Goal: Task Accomplishment & Management: Complete application form

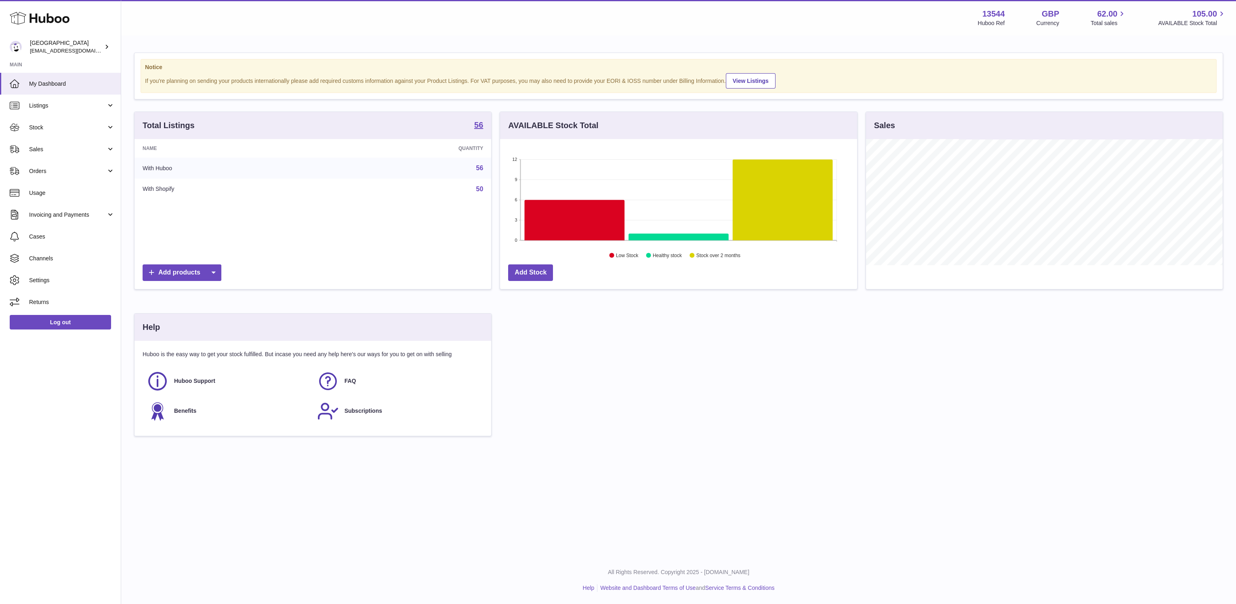
scroll to position [126, 357]
click at [69, 132] on link "Stock" at bounding box center [60, 127] width 121 height 22
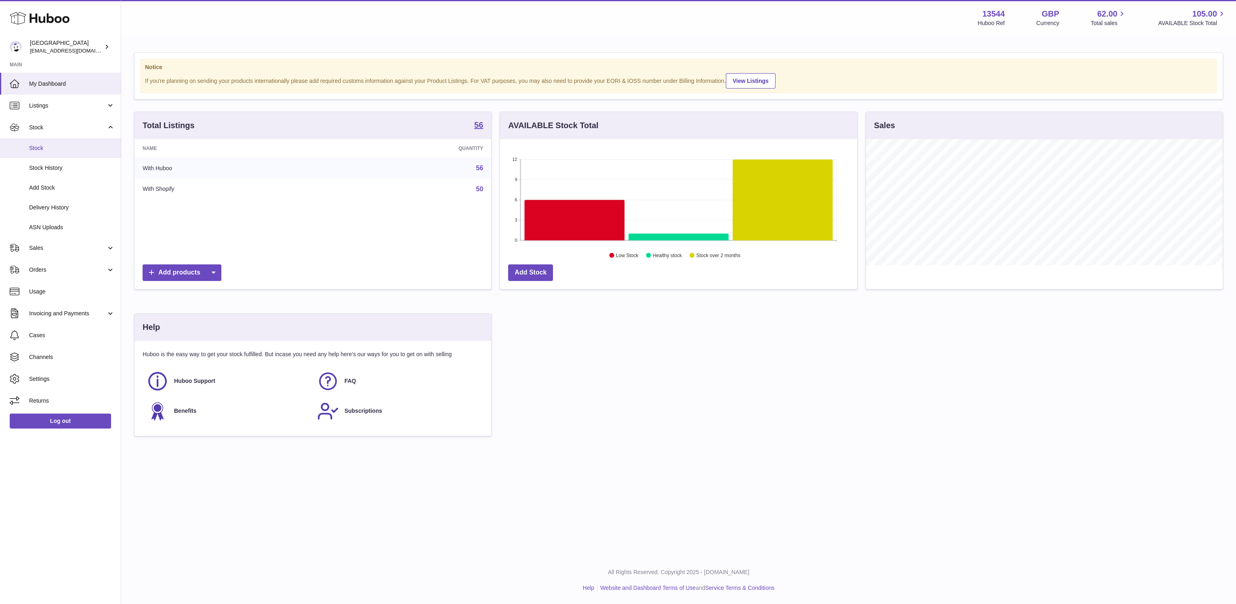
click at [69, 147] on span "Stock" at bounding box center [72, 148] width 86 height 8
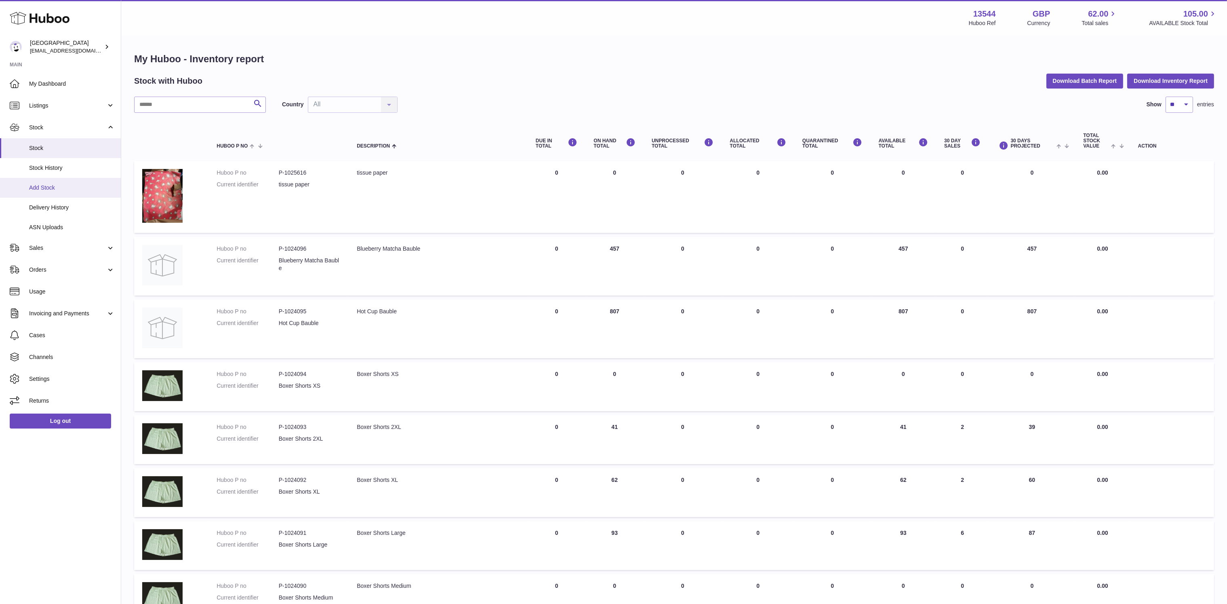
click at [74, 190] on span "Add Stock" at bounding box center [72, 188] width 86 height 8
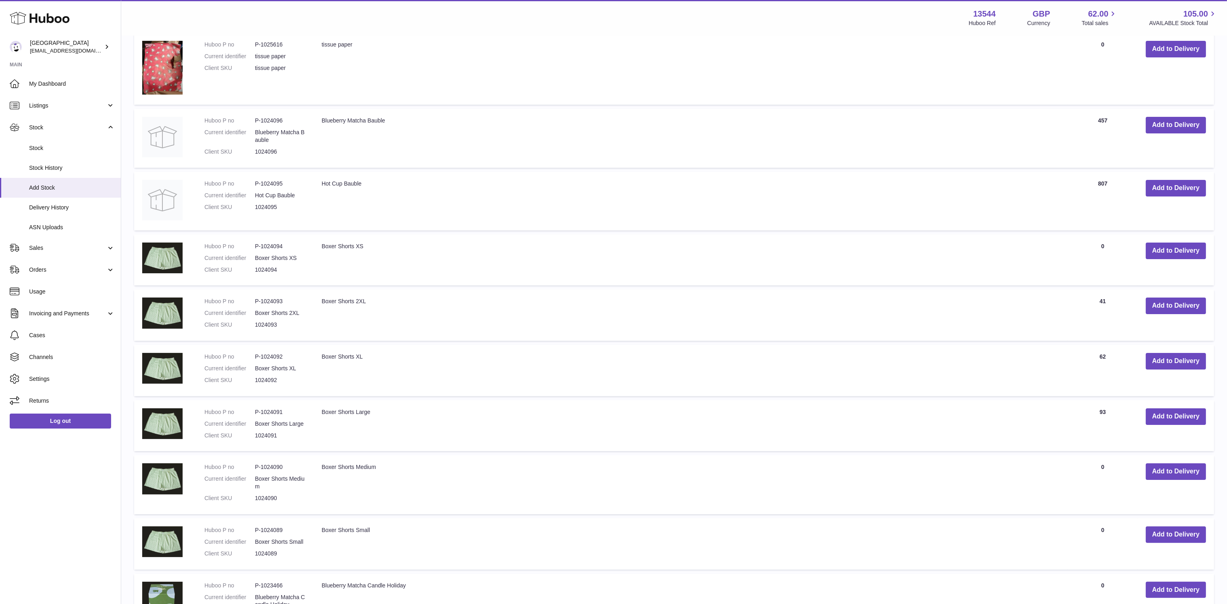
scroll to position [360, 0]
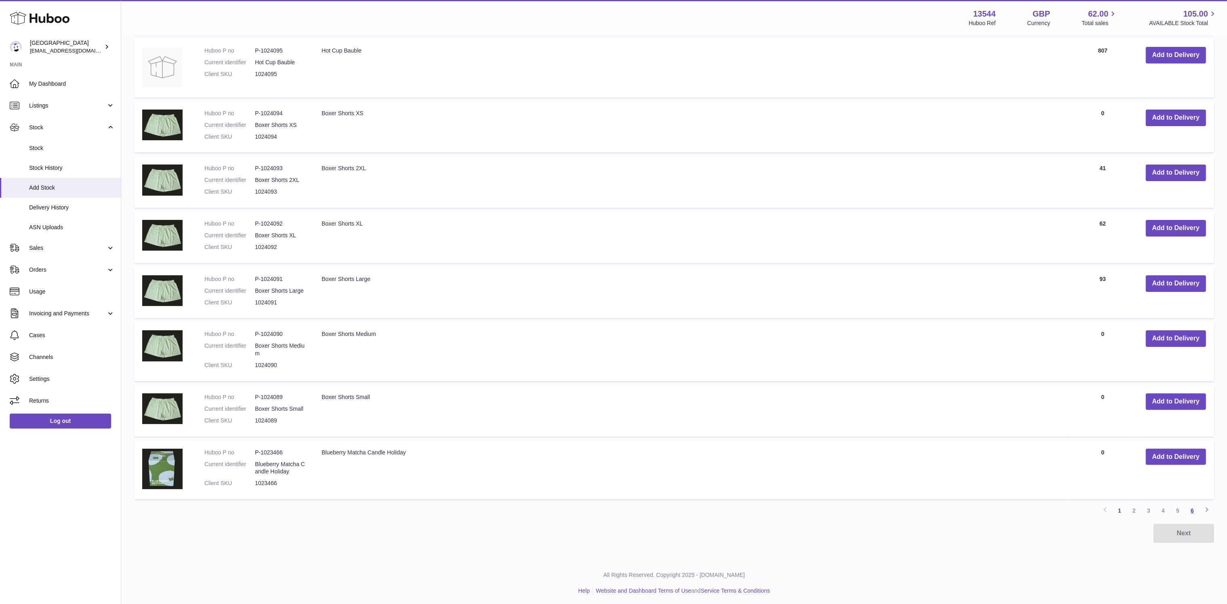
click at [1193, 506] on link "6" at bounding box center [1192, 510] width 15 height 15
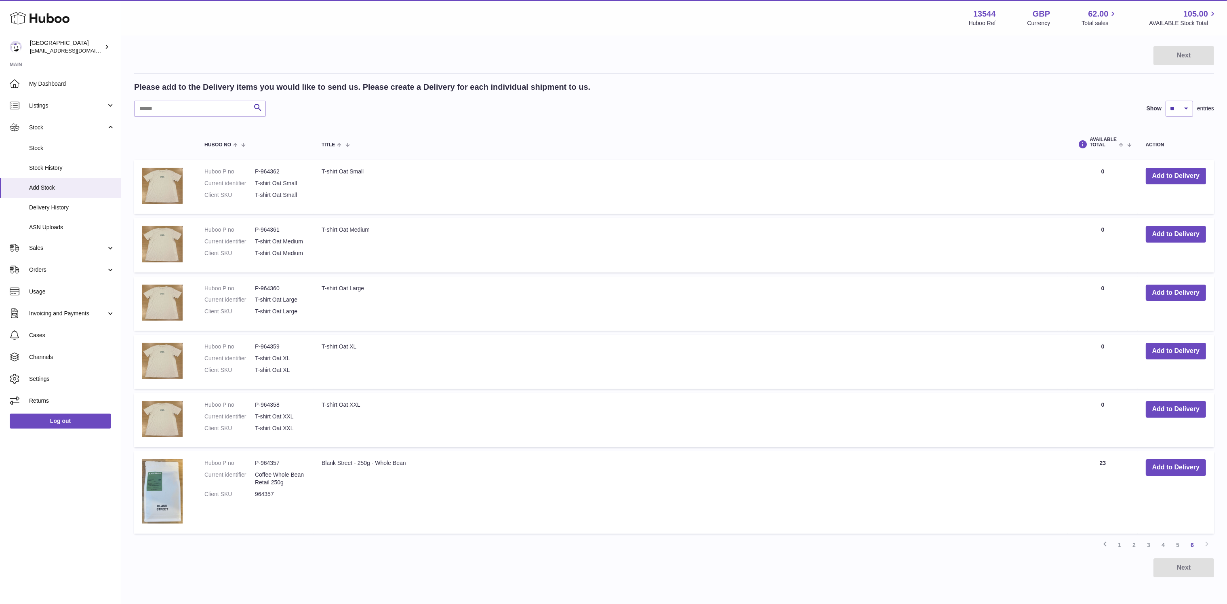
scroll to position [134, 0]
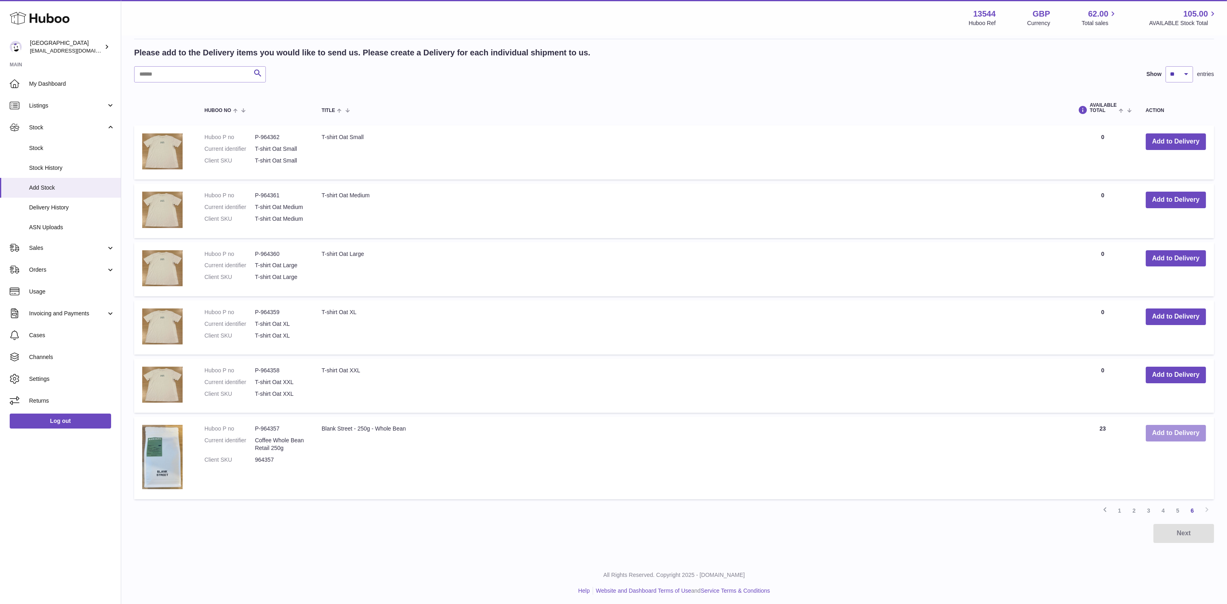
click at [1169, 431] on button "Add to Delivery" at bounding box center [1176, 433] width 60 height 17
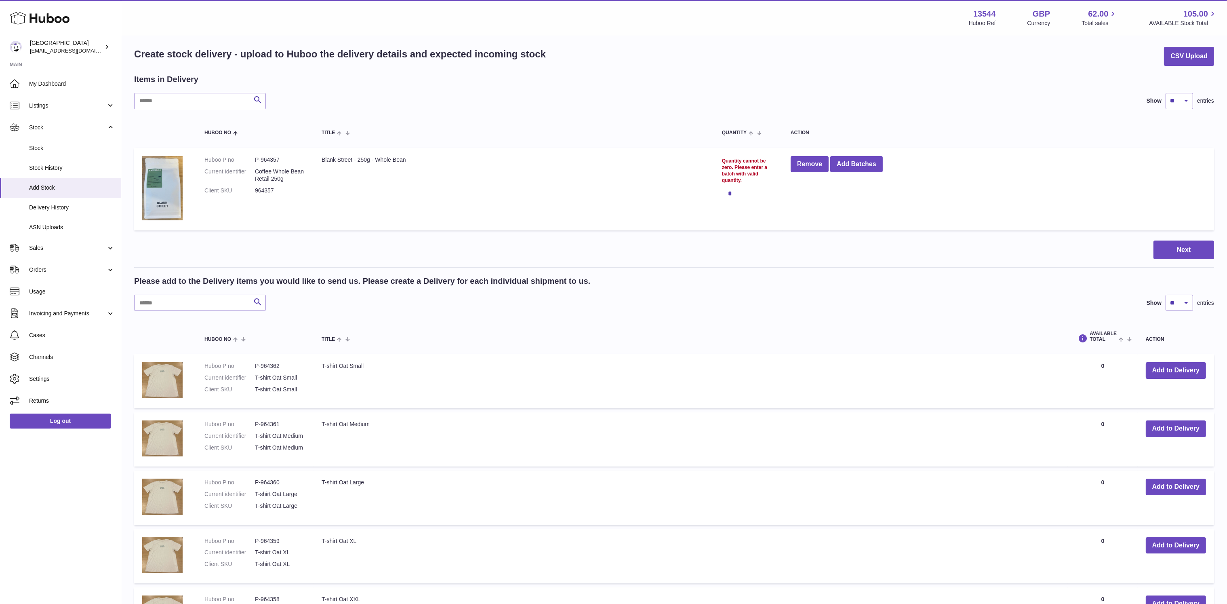
scroll to position [0, 0]
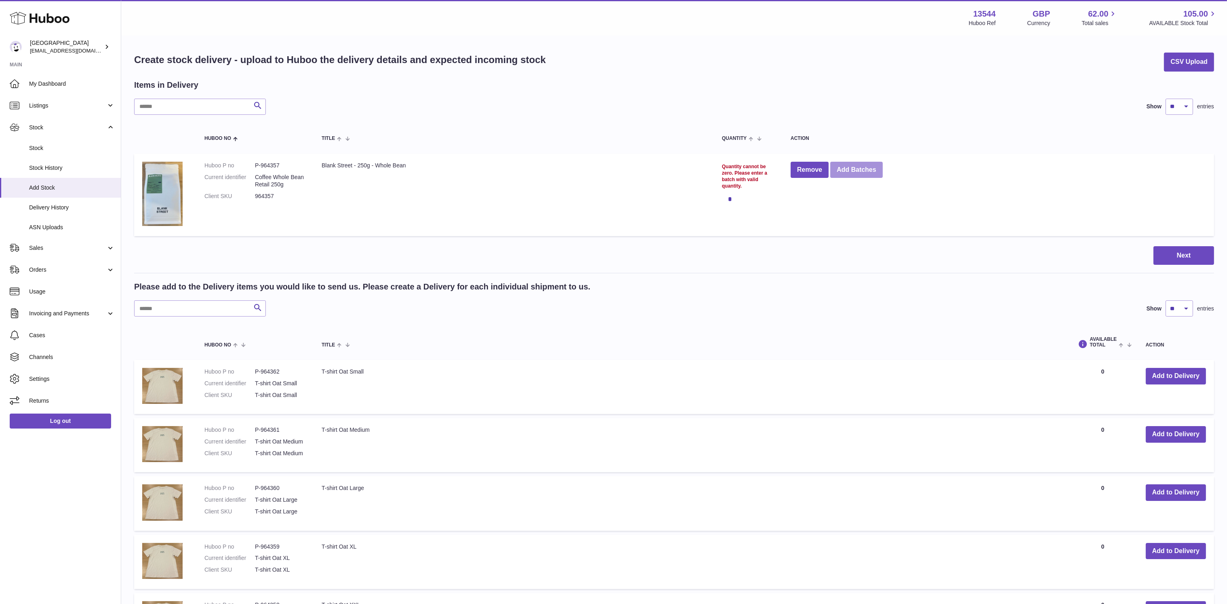
click at [853, 168] on button "Add Batches" at bounding box center [856, 170] width 53 height 17
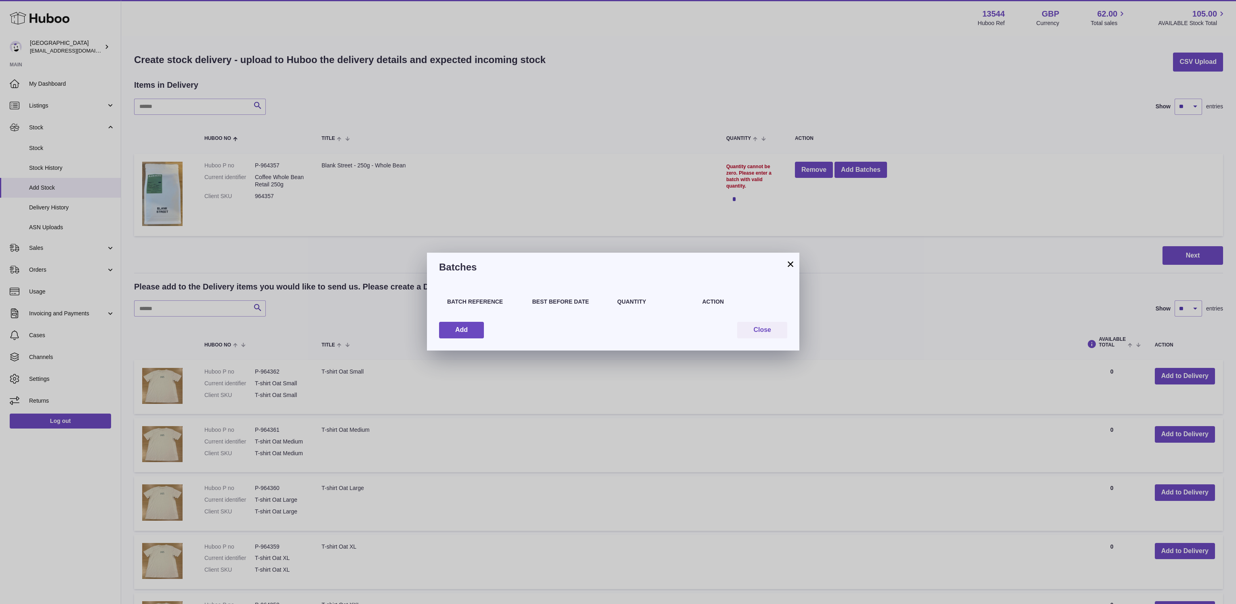
click at [460, 317] on div "Batch Reference Best Before Date Quantity Action Add Close" at bounding box center [613, 316] width 372 height 69
click at [461, 328] on button "Add" at bounding box center [461, 330] width 45 height 17
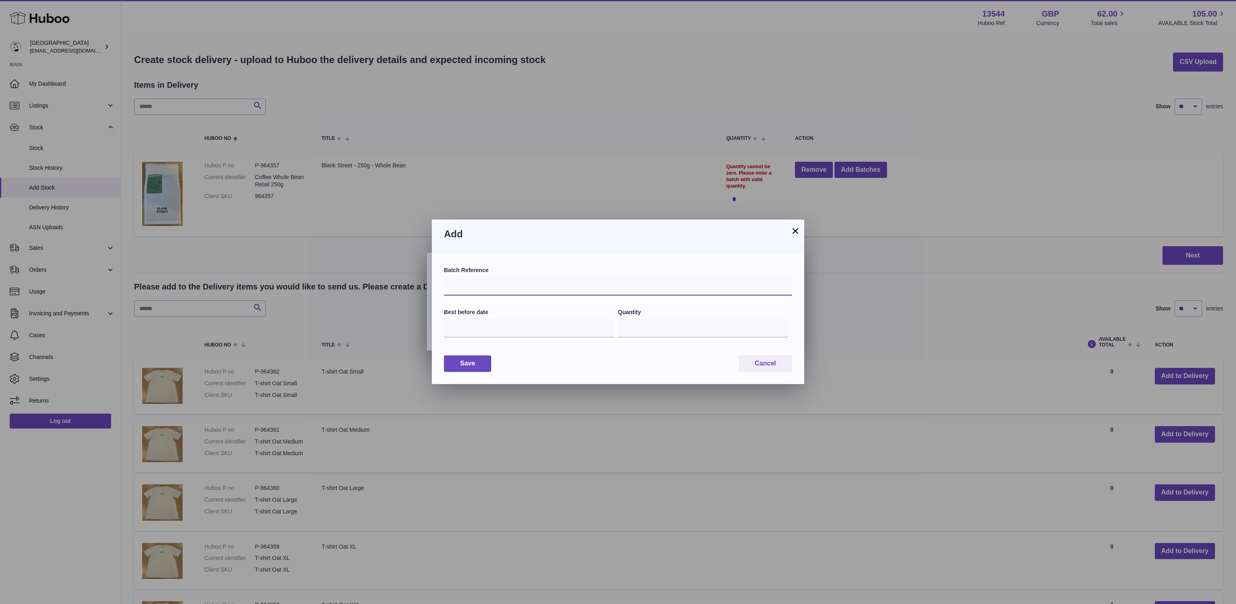
click at [472, 289] on input "text" at bounding box center [618, 285] width 348 height 19
type input "**********"
click at [477, 320] on input "text" at bounding box center [529, 327] width 170 height 19
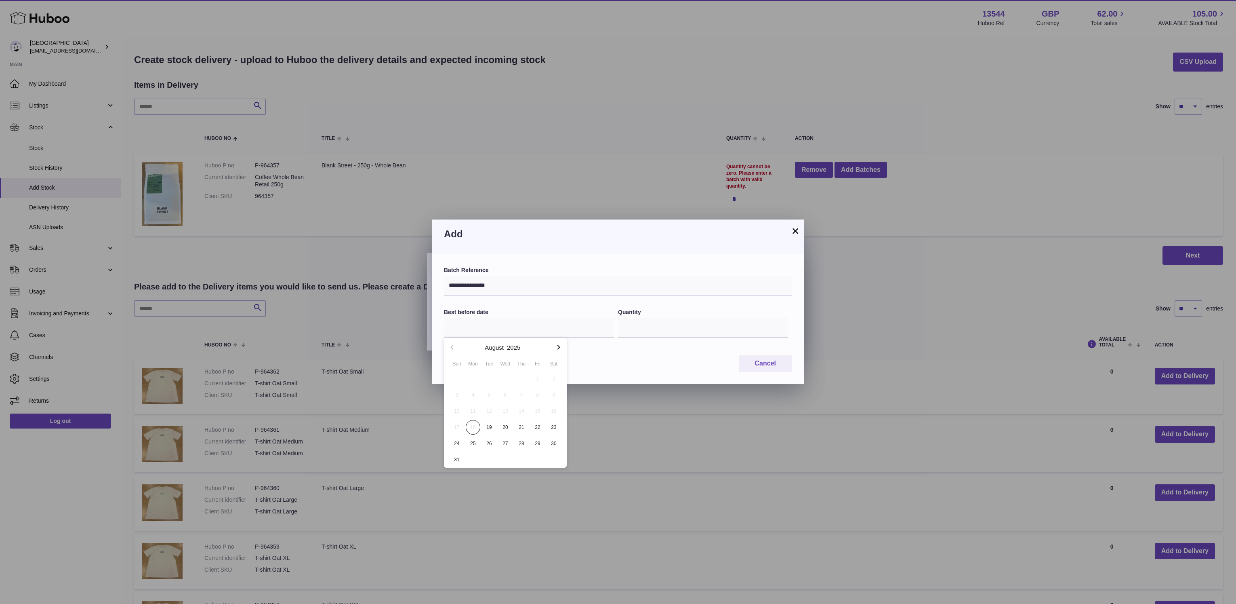
click at [557, 352] on button "button" at bounding box center [559, 346] width 16 height 19
click at [487, 427] on span "18" at bounding box center [489, 427] width 15 height 15
type input "**********"
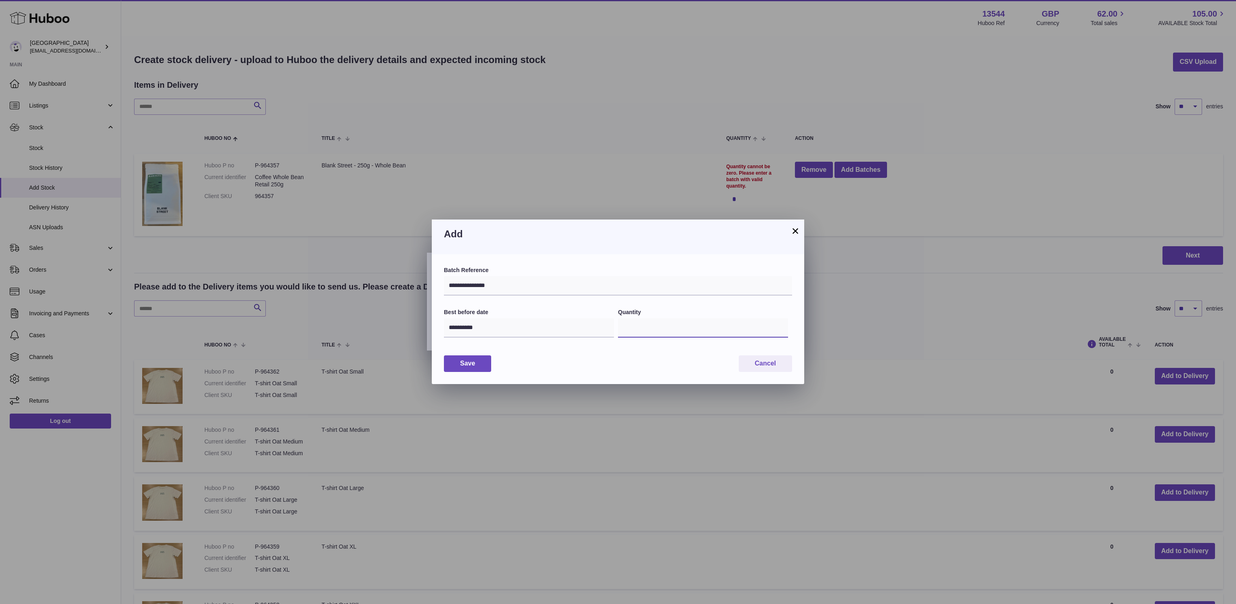
click at [674, 321] on input "*" at bounding box center [703, 327] width 170 height 19
type input "**"
click at [474, 368] on button "Save" at bounding box center [467, 363] width 47 height 17
type input "**"
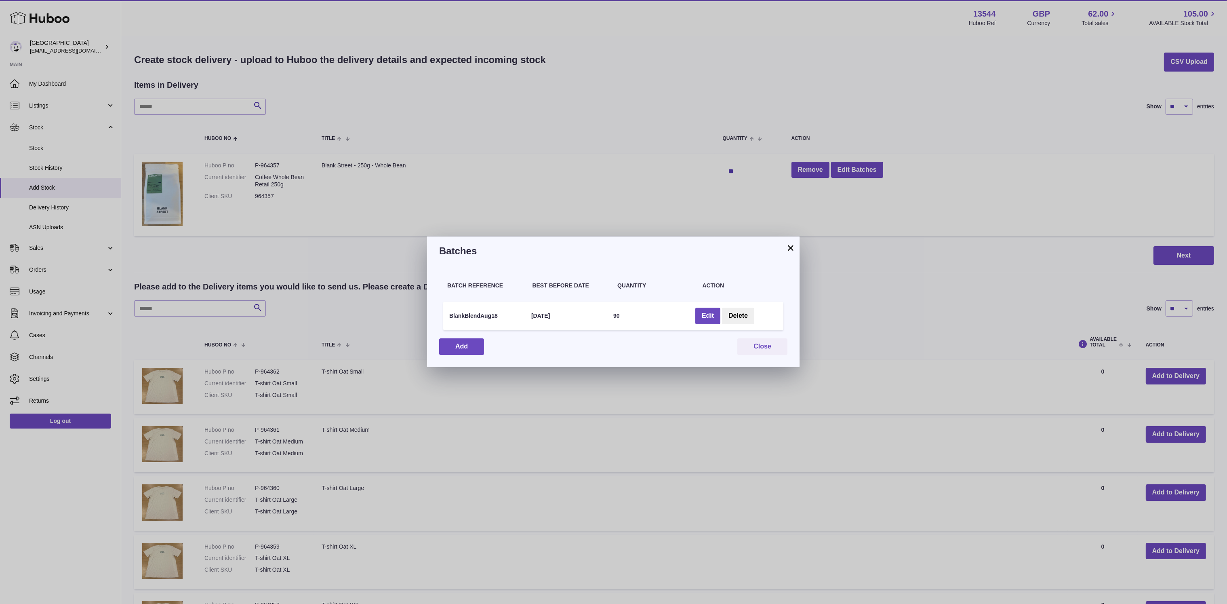
click at [789, 249] on button "×" at bounding box center [791, 248] width 10 height 10
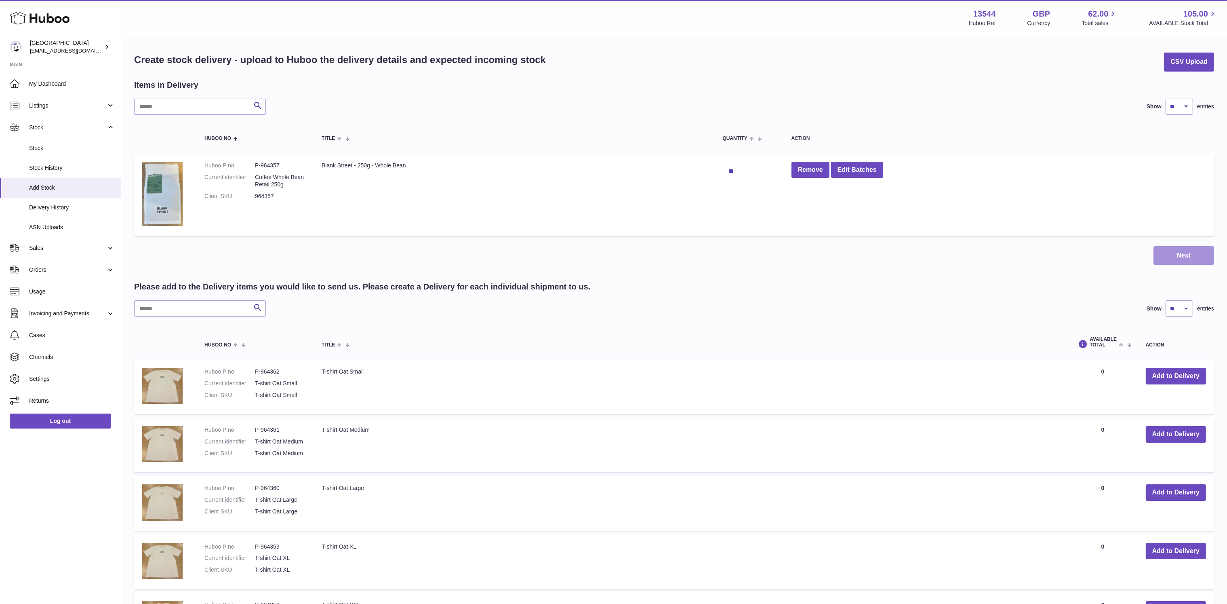
click at [1176, 251] on button "Next" at bounding box center [1183, 255] width 61 height 19
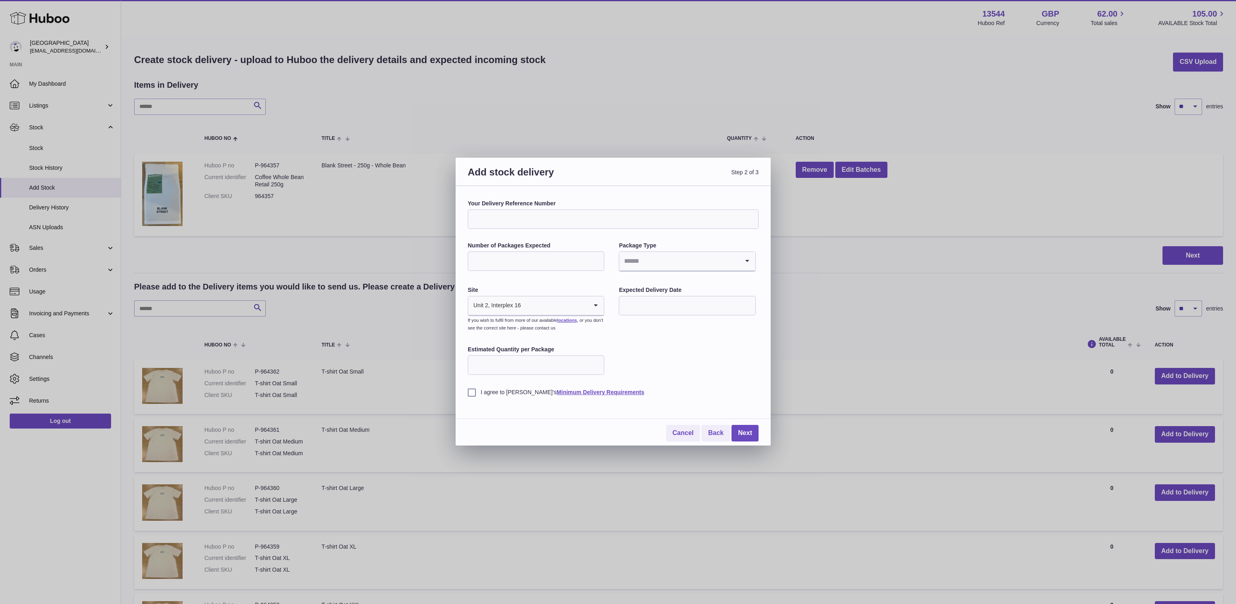
click at [563, 220] on input "Your Delivery Reference Number" at bounding box center [613, 218] width 291 height 19
type input "**********"
click at [550, 249] on div "Number of Packages Expected" at bounding box center [536, 257] width 137 height 31
click at [551, 257] on input "Number of Packages Expected" at bounding box center [536, 260] width 137 height 19
type input "*"
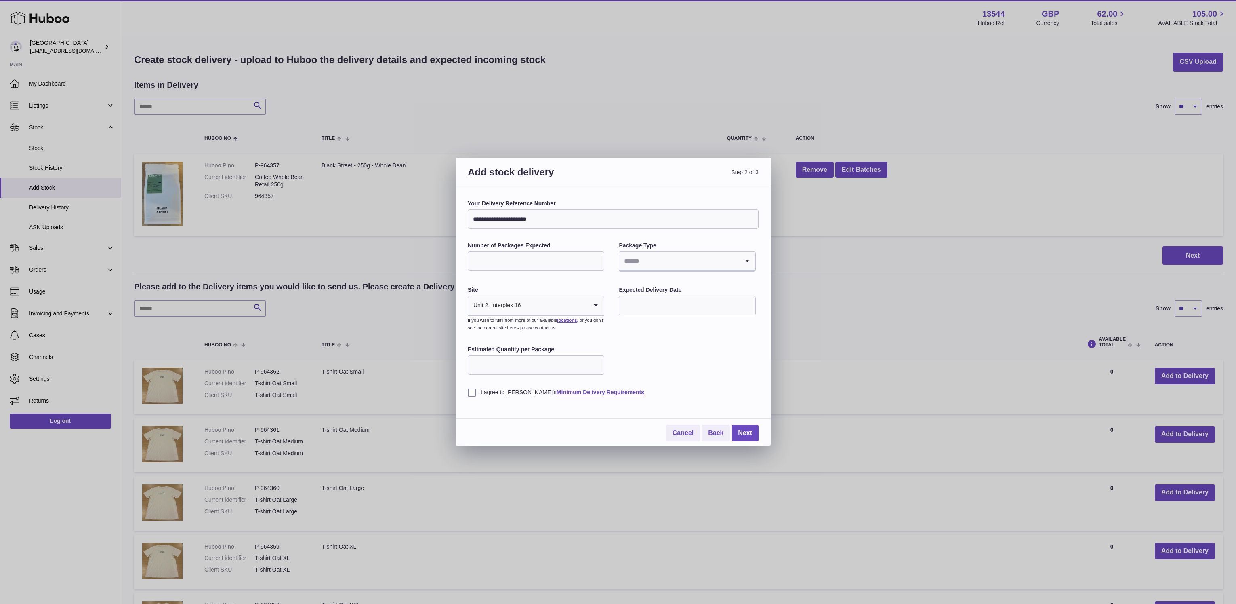
click at [645, 259] on input "Search for option" at bounding box center [679, 261] width 120 height 19
click at [650, 306] on li "Pallets" at bounding box center [687, 299] width 135 height 16
click at [663, 265] on input "Search for option" at bounding box center [679, 261] width 120 height 19
click at [654, 317] on li "Boxes" at bounding box center [687, 315] width 135 height 16
click at [660, 305] on input "text" at bounding box center [687, 305] width 137 height 19
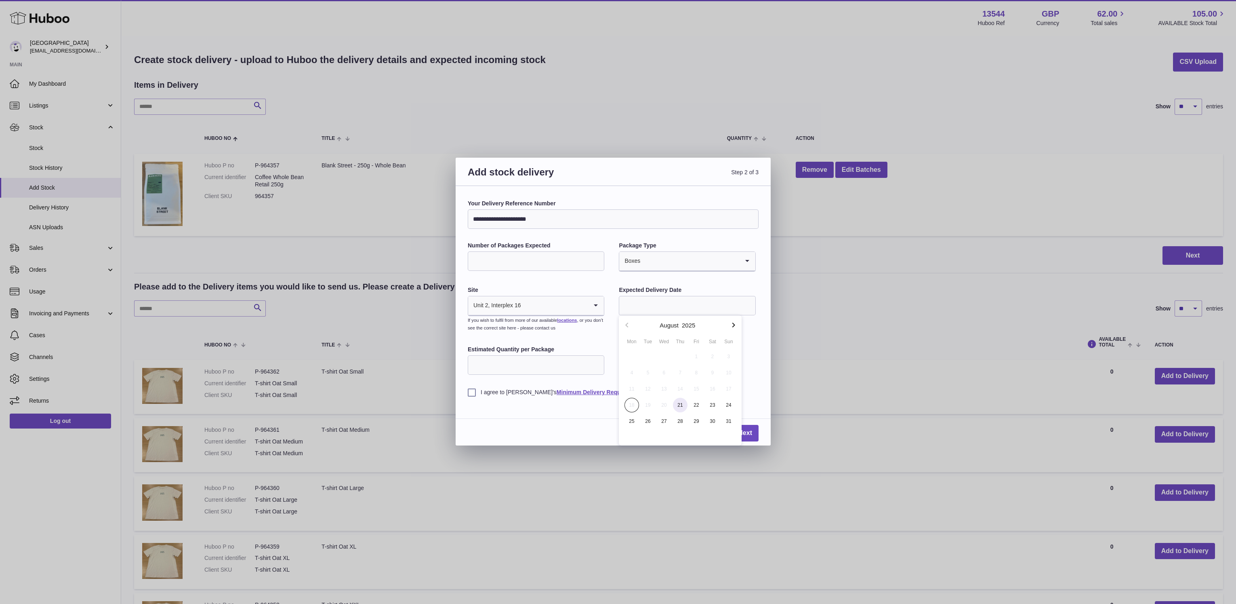
click at [686, 408] on span "21" at bounding box center [680, 405] width 15 height 15
type input "**********"
click at [474, 394] on label "I agree to Huboo's Minimum Delivery Requirements" at bounding box center [613, 392] width 291 height 8
click at [746, 428] on link "Next" at bounding box center [745, 433] width 27 height 17
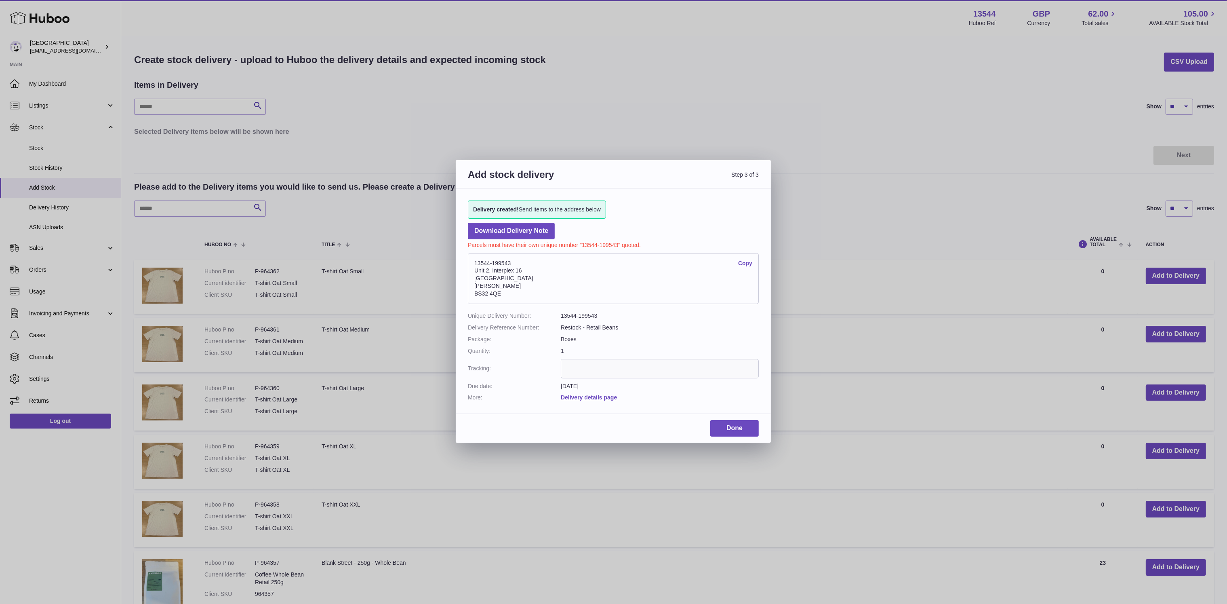
drag, startPoint x: 524, startPoint y: 294, endPoint x: 474, endPoint y: 265, distance: 57.6
click at [474, 265] on address "13544-199543 Copy Unit 2, Interplex 16 Ash Ridge Road Bradley Stoke BS32 4QE" at bounding box center [613, 278] width 291 height 51
click at [734, 322] on dl "Unique Delivery Number: 13544-199543 Delivery Reference Number: Restock - Retai…" at bounding box center [613, 356] width 291 height 89
drag, startPoint x: 513, startPoint y: 263, endPoint x: 472, endPoint y: 263, distance: 40.8
click at [472, 263] on address "13544-199543 Copy Unit 2, Interplex 16 Ash Ridge Road Bradley Stoke BS32 4QE" at bounding box center [613, 278] width 291 height 51
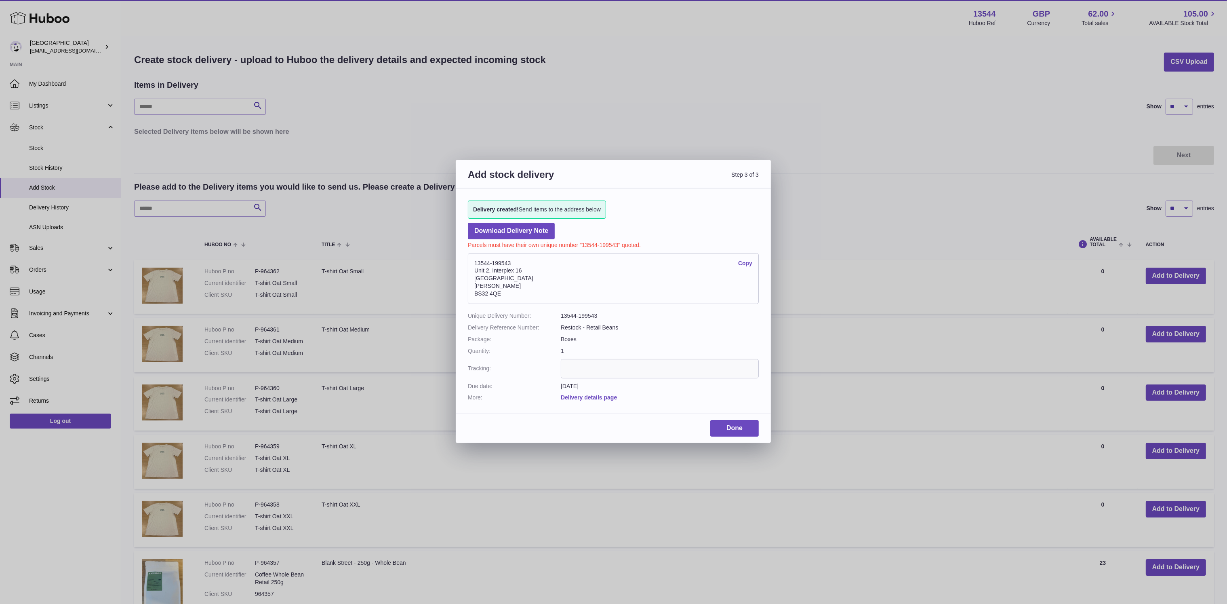
copy address "13544-199543"
click at [753, 421] on link "Done" at bounding box center [734, 428] width 48 height 17
